Goal: Task Accomplishment & Management: Manage account settings

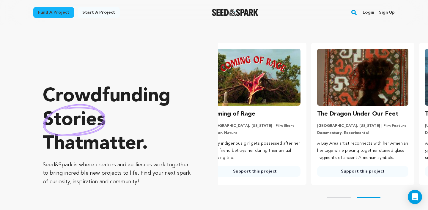
click at [365, 10] on link "Login" at bounding box center [368, 13] width 12 height 10
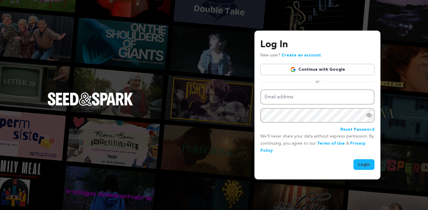
type input "JillianPHowell@gmail.com"
click at [368, 163] on button "Login" at bounding box center [363, 164] width 21 height 11
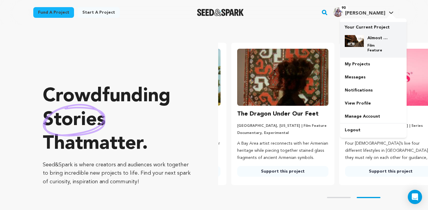
click at [373, 43] on div "Almost Ghost Town Film Feature" at bounding box center [378, 44] width 29 height 18
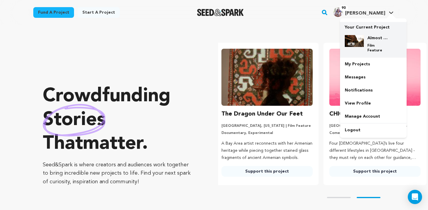
scroll to position [0, 113]
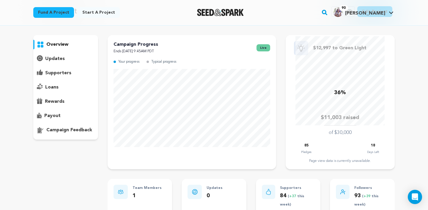
scroll to position [24, 0]
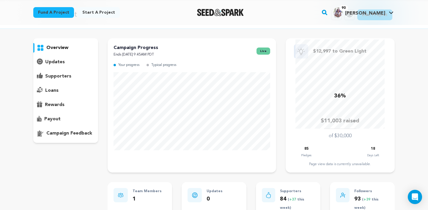
click at [67, 78] on p "supporters" at bounding box center [58, 76] width 26 height 7
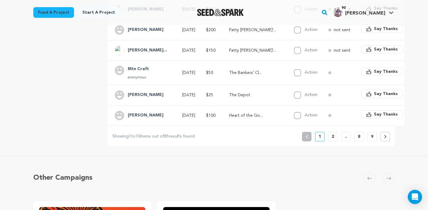
scroll to position [230, 0]
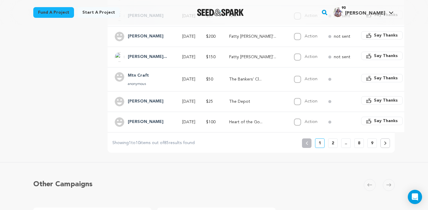
click at [334, 138] on button "2" at bounding box center [333, 143] width 10 height 10
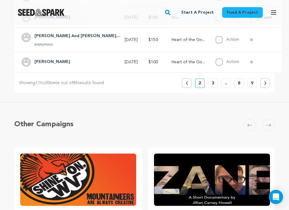
scroll to position [324, 0]
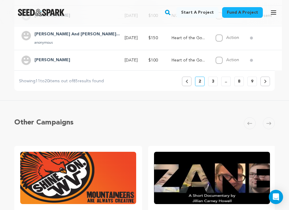
click at [214, 80] on button "3" at bounding box center [213, 82] width 10 height 10
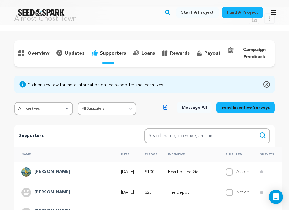
scroll to position [0, 0]
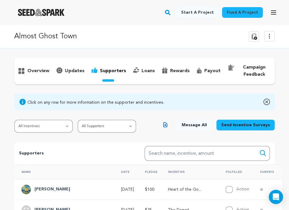
click at [39, 71] on p "overview" at bounding box center [38, 70] width 22 height 7
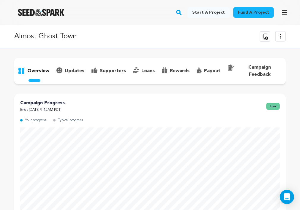
click at [106, 69] on p "supporters" at bounding box center [113, 70] width 26 height 7
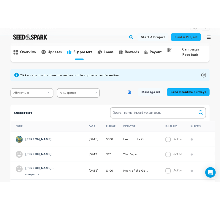
scroll to position [39, 0]
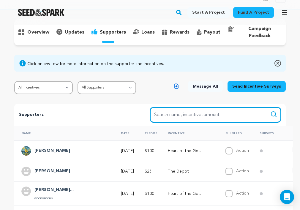
click at [185, 110] on input "Search name, item" at bounding box center [215, 114] width 131 height 15
type input "[PERSON_NAME]"
click at [270, 111] on button "Search" at bounding box center [273, 114] width 7 height 7
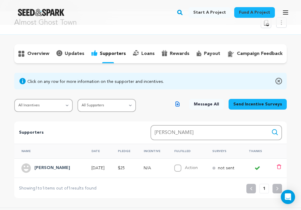
scroll to position [0, 0]
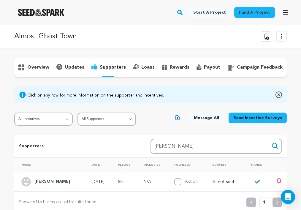
click at [29, 68] on p "overview" at bounding box center [38, 67] width 22 height 7
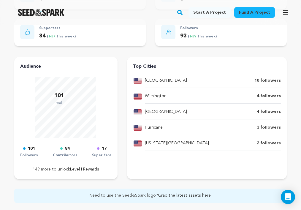
scroll to position [442, 0]
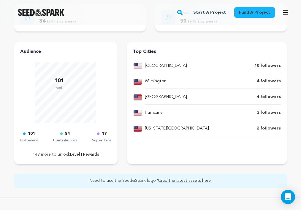
click at [105, 136] on p "17" at bounding box center [104, 133] width 5 height 7
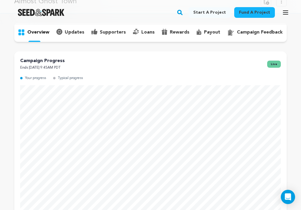
scroll to position [0, 0]
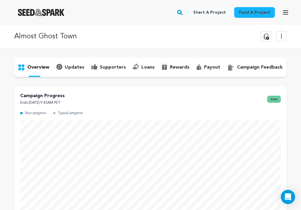
click at [180, 66] on p "rewards" at bounding box center [180, 67] width 20 height 7
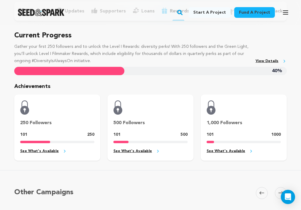
scroll to position [57, 0]
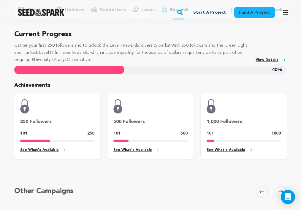
click at [46, 149] on link "See What's Available" at bounding box center [57, 150] width 74 height 7
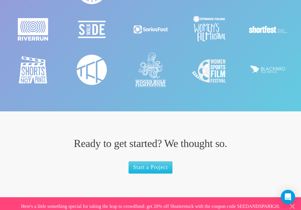
scroll to position [878, 0]
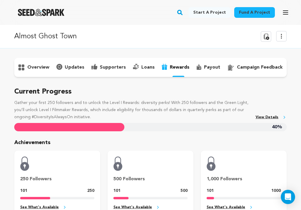
click at [210, 66] on p "payout" at bounding box center [212, 67] width 16 height 7
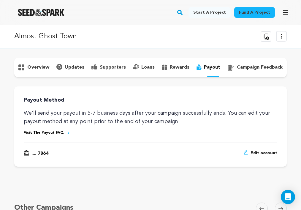
click at [261, 65] on p "campaign feedback" at bounding box center [260, 67] width 46 height 7
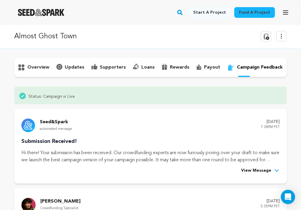
click at [173, 65] on p "rewards" at bounding box center [180, 67] width 20 height 7
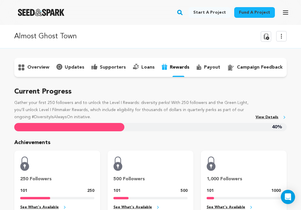
click at [108, 68] on p "supporters" at bounding box center [113, 67] width 26 height 7
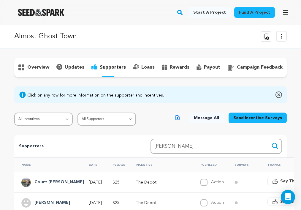
click at [204, 68] on p "payout" at bounding box center [212, 67] width 16 height 7
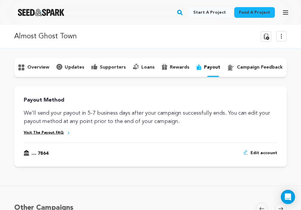
click at [233, 67] on div "campaign feedback" at bounding box center [255, 68] width 62 height 10
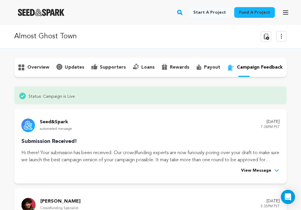
click at [170, 69] on p "rewards" at bounding box center [180, 67] width 20 height 7
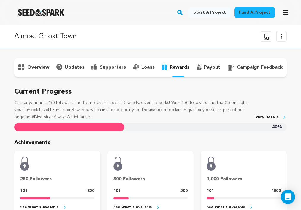
click at [273, 117] on link "View Details" at bounding box center [271, 117] width 31 height 7
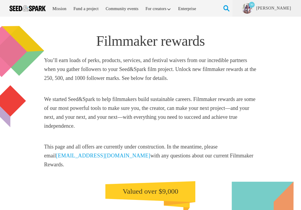
scroll to position [232, 0]
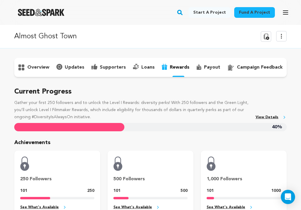
click at [39, 64] on p "overview" at bounding box center [38, 67] width 22 height 7
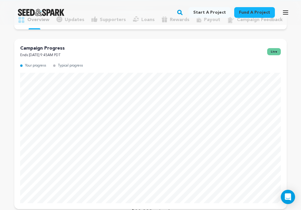
scroll to position [64, 0]
